Goal: Task Accomplishment & Management: Complete application form

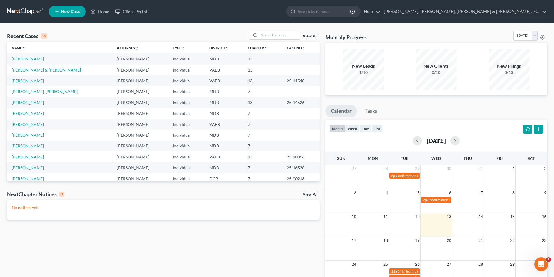
click at [76, 12] on span "New Case" at bounding box center [70, 12] width 19 height 4
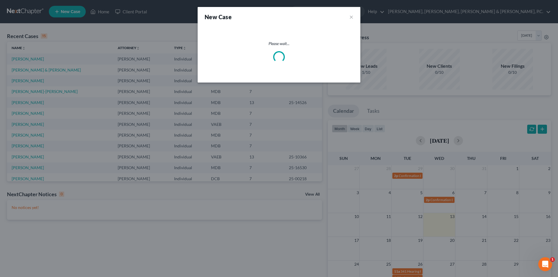
select select "38"
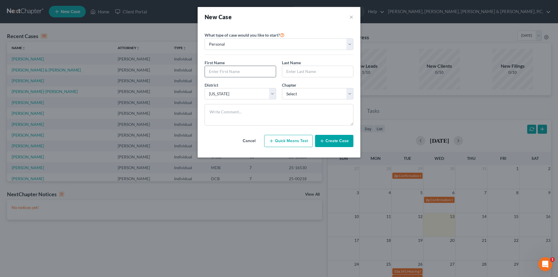
click at [223, 70] on input "text" at bounding box center [240, 71] width 71 height 11
type input "[PERSON_NAME]"
click at [309, 70] on input "text" at bounding box center [317, 71] width 71 height 11
type input "[PERSON_NAME] [PERSON_NAME]"
click at [323, 93] on select "Select 7 11 12 13" at bounding box center [318, 94] width 72 height 12
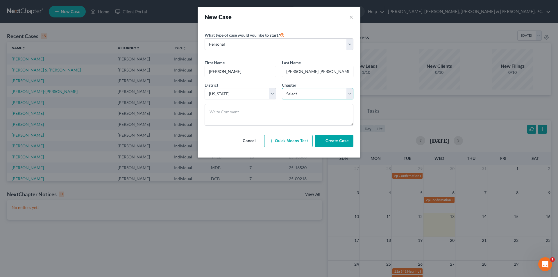
select select "3"
click at [282, 88] on select "Select 7 11 12 13" at bounding box center [318, 94] width 72 height 12
click at [328, 141] on button "Create Case" at bounding box center [334, 141] width 38 height 12
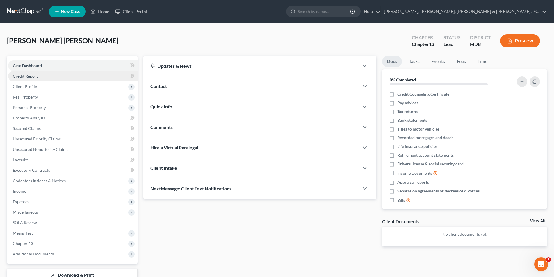
click at [35, 78] on span "Credit Report" at bounding box center [25, 76] width 25 height 5
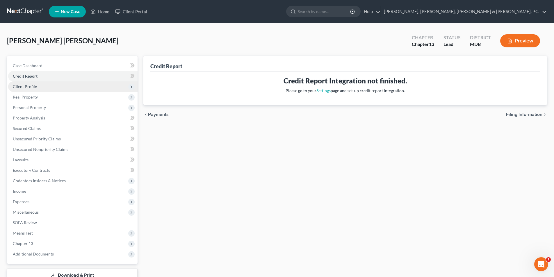
click at [35, 86] on span "Client Profile" at bounding box center [25, 86] width 24 height 5
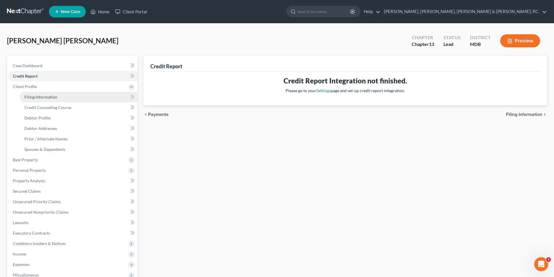
click at [35, 95] on span "Filing Information" at bounding box center [40, 97] width 33 height 5
select select "1"
select select "0"
select select "3"
select select "38"
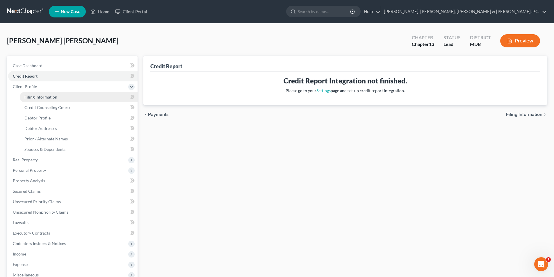
select select "0"
select select "21"
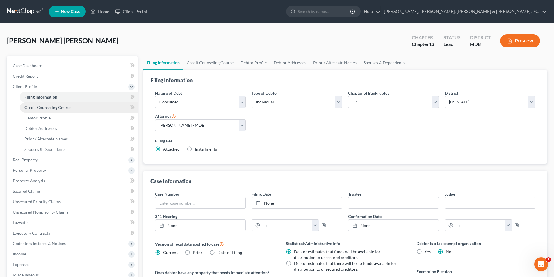
click at [39, 105] on span "Credit Counseling Course" at bounding box center [47, 107] width 47 height 5
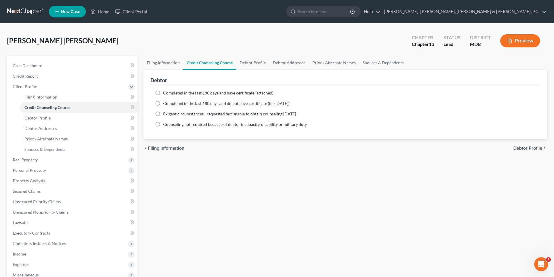
click at [163, 92] on label "Completed in the last 180 days and have certificate (attached)" at bounding box center [218, 93] width 110 height 6
click at [166, 92] on input "Completed in the last 180 days and have certificate (attached)" at bounding box center [168, 92] width 4 height 4
radio input "true"
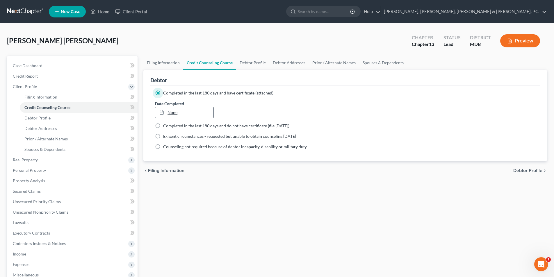
click at [163, 113] on icon at bounding box center [161, 112] width 5 height 5
type input "[DATE]"
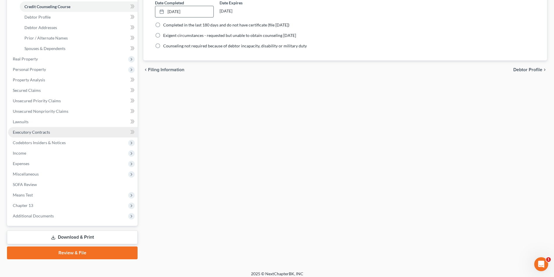
scroll to position [105, 0]
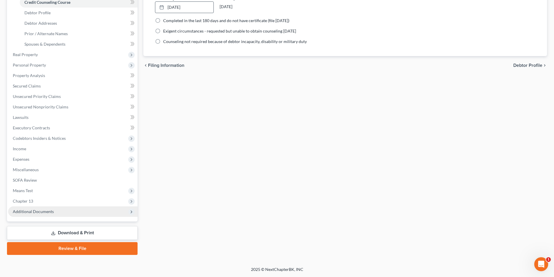
click at [42, 211] on span "Additional Documents" at bounding box center [33, 211] width 41 height 5
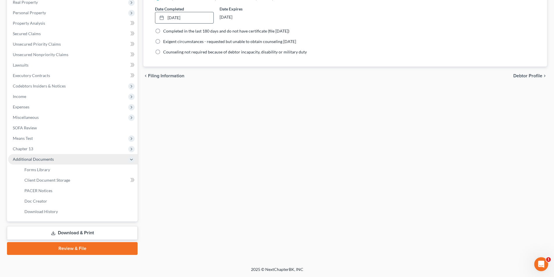
scroll to position [95, 0]
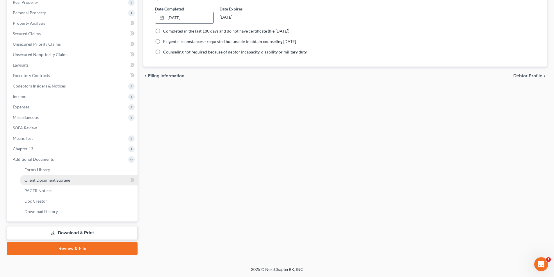
click at [47, 181] on span "Client Document Storage" at bounding box center [47, 180] width 46 height 5
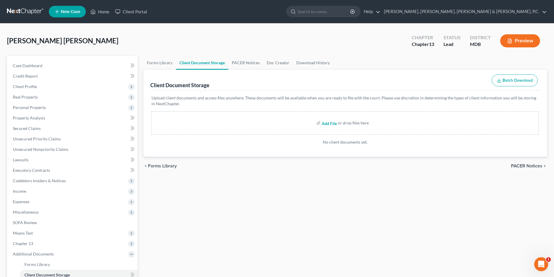
click at [326, 121] on input "file" at bounding box center [329, 123] width 14 height 10
type input "C:\fakepath\Certificate of Counseling.[PERSON_NAME].pdf"
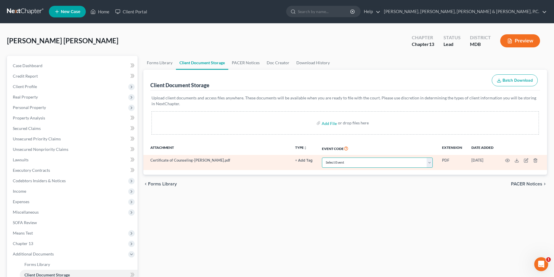
click at [344, 160] on select "Select Event Affidavit Affidavit of Adequate Protection and Lease Payments Affi…" at bounding box center [377, 163] width 111 height 10
select select "14"
click at [322, 158] on select "Select Event Affidavit Affidavit of Adequate Protection and Lease Payments Affi…" at bounding box center [377, 163] width 111 height 10
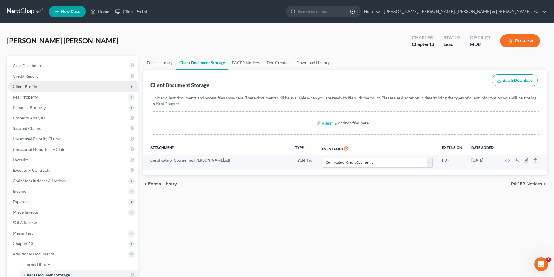
click at [30, 87] on span "Client Profile" at bounding box center [25, 86] width 24 height 5
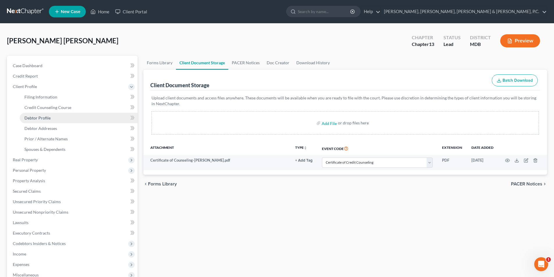
click at [41, 115] on span "Debtor Profile" at bounding box center [37, 117] width 26 height 5
select select "0"
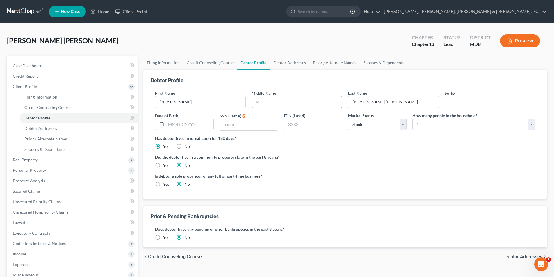
click at [263, 100] on input "text" at bounding box center [297, 102] width 90 height 11
type input "[PERSON_NAME]"
click at [187, 127] on input "text" at bounding box center [189, 124] width 47 height 11
type input "[DATE]"
click at [240, 126] on input "text" at bounding box center [249, 124] width 58 height 11
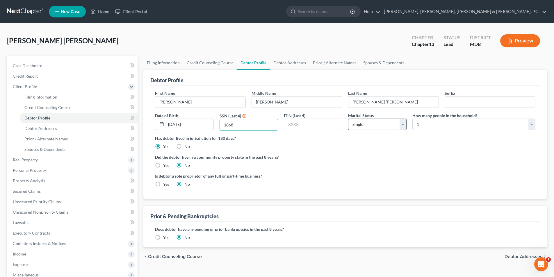
type input "1868"
click at [353, 121] on select "Select Single Married Separated Divorced Widowed" at bounding box center [377, 125] width 58 height 12
select select "1"
click at [348, 119] on select "Select Single Married Separated Divorced Widowed" at bounding box center [377, 125] width 58 height 12
click at [428, 124] on select "Select 1 2 3 4 5 6 7 8 9 10 11 12 13 14 15 16 17 18 19 20" at bounding box center [473, 125] width 123 height 12
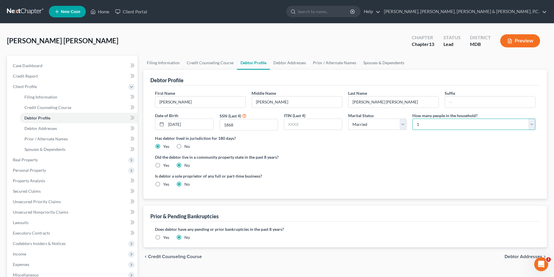
select select "1"
click at [412, 119] on select "Select 1 2 3 4 5 6 7 8 9 10 11 12 13 14 15 16 17 18 19 20" at bounding box center [473, 125] width 123 height 12
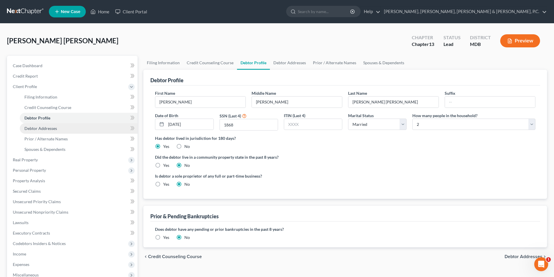
click at [50, 128] on span "Debtor Addresses" at bounding box center [40, 128] width 33 height 5
select select "0"
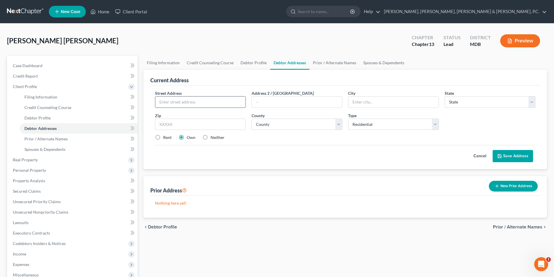
click at [180, 104] on input "text" at bounding box center [200, 102] width 90 height 11
type input "[STREET_ADDRESS]"
type input "[GEOGRAPHIC_DATA]"
select select "21"
type input "21042"
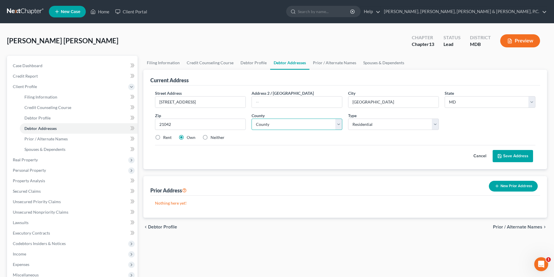
click at [306, 124] on select "County [GEOGRAPHIC_DATA] [GEOGRAPHIC_DATA] [GEOGRAPHIC_DATA] [GEOGRAPHIC_DATA] …" at bounding box center [297, 125] width 91 height 12
select select "13"
click at [252, 119] on select "County [GEOGRAPHIC_DATA] [GEOGRAPHIC_DATA] [GEOGRAPHIC_DATA] [GEOGRAPHIC_DATA] …" at bounding box center [297, 125] width 91 height 12
click at [507, 154] on button "Save Address" at bounding box center [513, 156] width 40 height 12
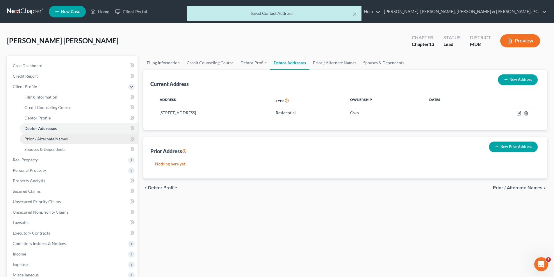
click at [59, 138] on span "Prior / Alternate Names" at bounding box center [45, 138] width 43 height 5
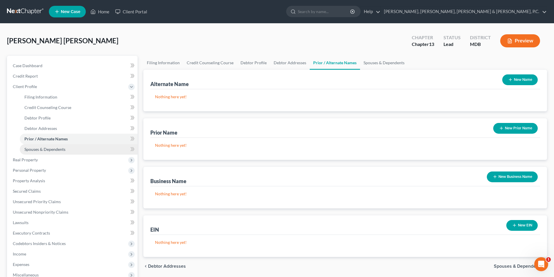
click at [55, 152] on span "Spouses & Dependents" at bounding box center [44, 149] width 41 height 5
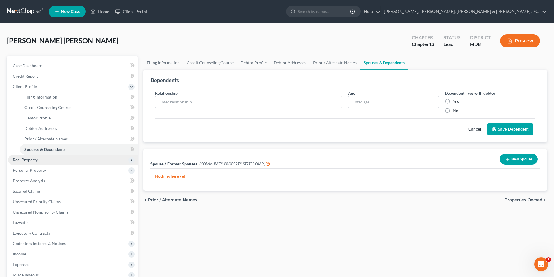
click at [30, 159] on span "Real Property" at bounding box center [25, 159] width 25 height 5
